Goal: Information Seeking & Learning: Learn about a topic

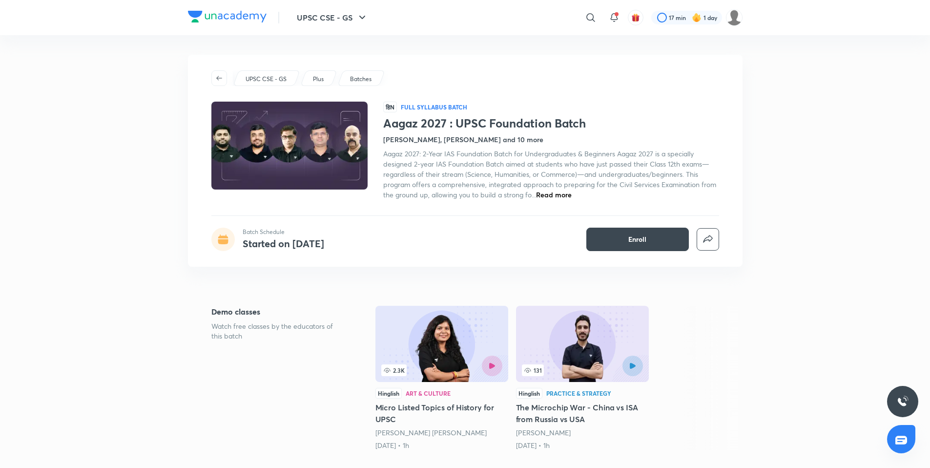
click at [232, 9] on div "UPSC CSE - GS ​ 17 min 1 day" at bounding box center [465, 17] width 554 height 35
click at [229, 17] on img at bounding box center [227, 17] width 79 height 12
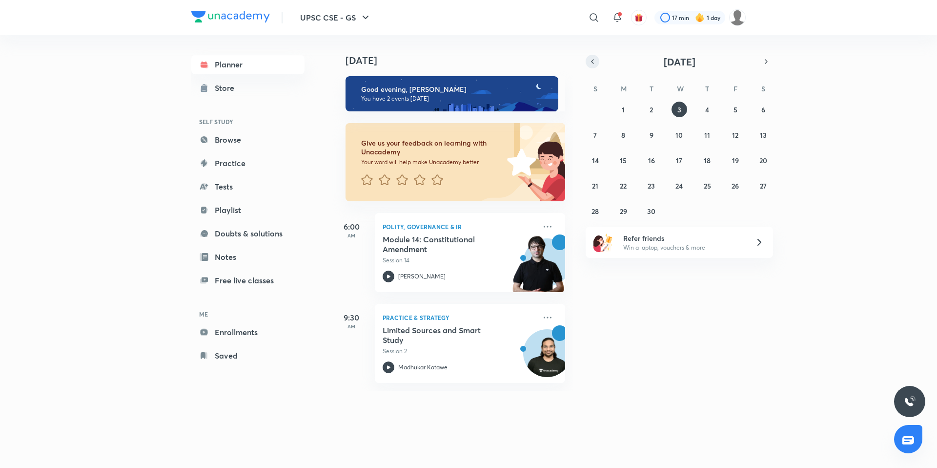
click at [596, 63] on button "button" at bounding box center [593, 62] width 14 height 14
click at [596, 62] on button "button" at bounding box center [593, 62] width 14 height 14
click at [676, 137] on button "9" at bounding box center [680, 135] width 16 height 16
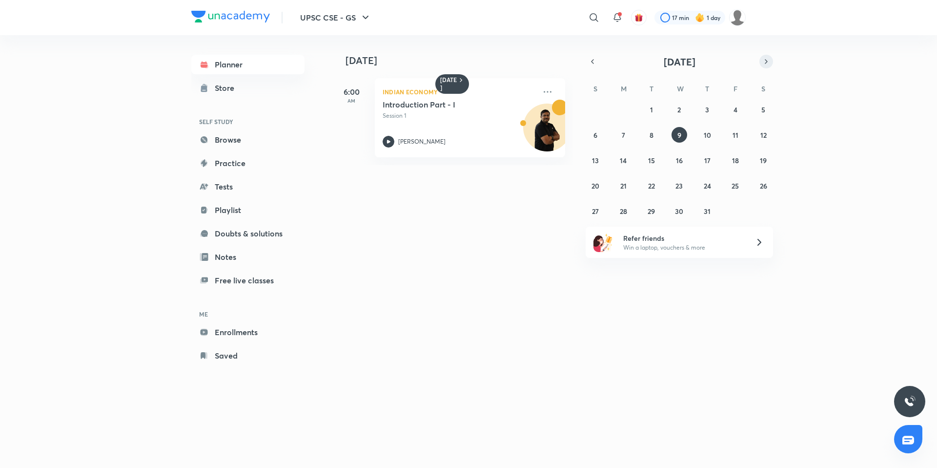
click at [765, 65] on icon "button" at bounding box center [766, 61] width 8 height 9
click at [597, 184] on abbr "17" at bounding box center [595, 185] width 6 height 9
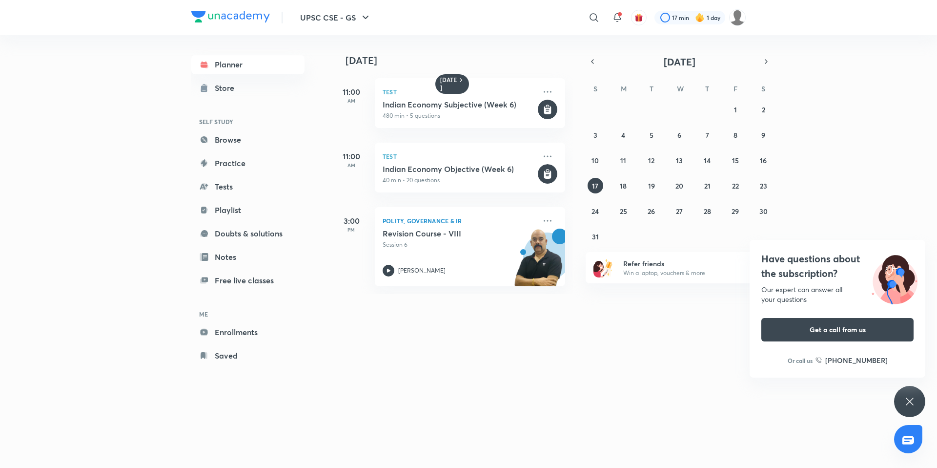
click at [671, 184] on div "27 28 29 30 31 1 2 3 4 5 6 7 8 9 10 11 12 13 14 15 16 17 18 19 20 21 22 23 24 2…" at bounding box center [679, 173] width 187 height 143
click at [656, 186] on button "19" at bounding box center [652, 186] width 16 height 16
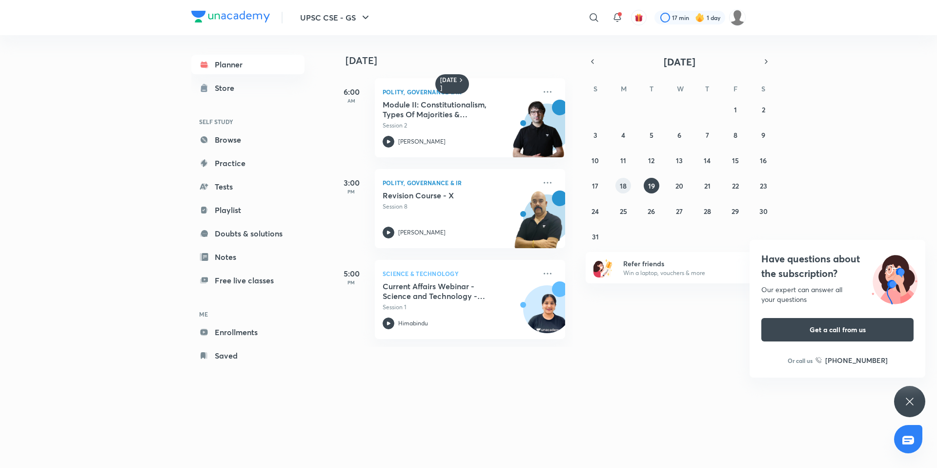
click at [625, 184] on abbr "18" at bounding box center [623, 185] width 7 height 9
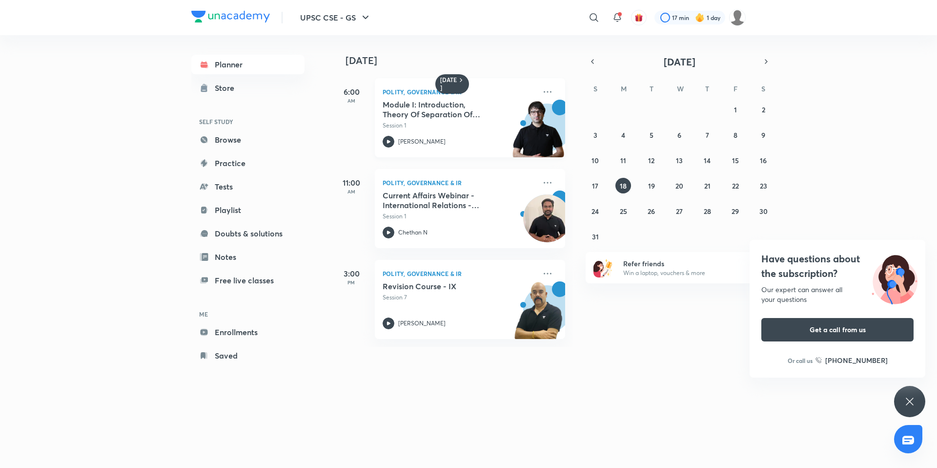
click at [484, 148] on div "Polity, Governance & IR Module I: Introduction, Theory Of Separation Of Powers,…" at bounding box center [470, 117] width 190 height 79
